Goal: Information Seeking & Learning: Learn about a topic

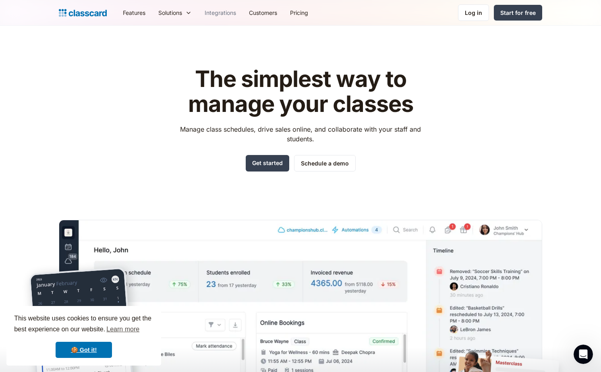
click at [222, 12] on link "Integrations" at bounding box center [220, 13] width 44 height 18
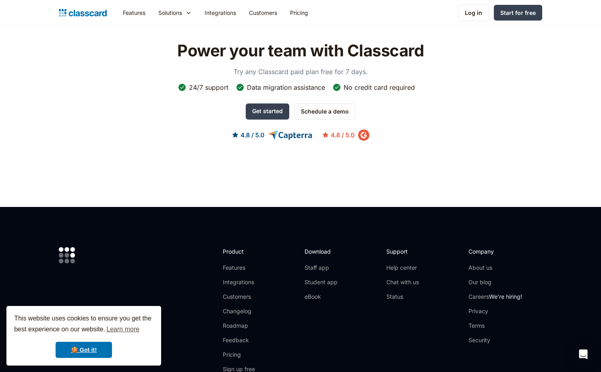
scroll to position [1890, 0]
